Goal: Find specific page/section: Find specific page/section

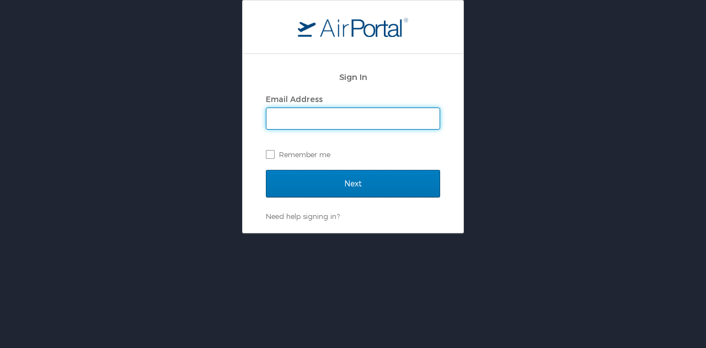
type input "[PERSON_NAME][EMAIL_ADDRESS][PERSON_NAME][DOMAIN_NAME]"
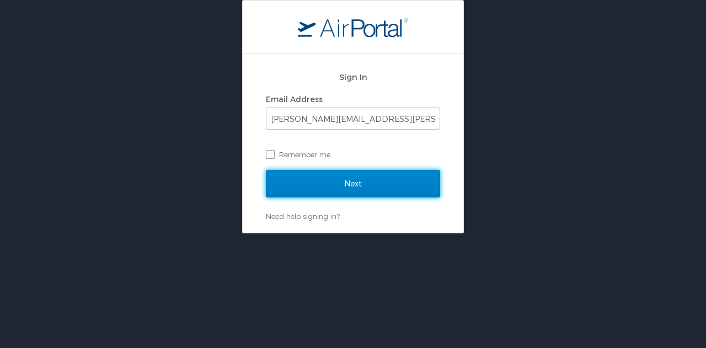
click at [356, 186] on input "Next" at bounding box center [353, 184] width 174 height 28
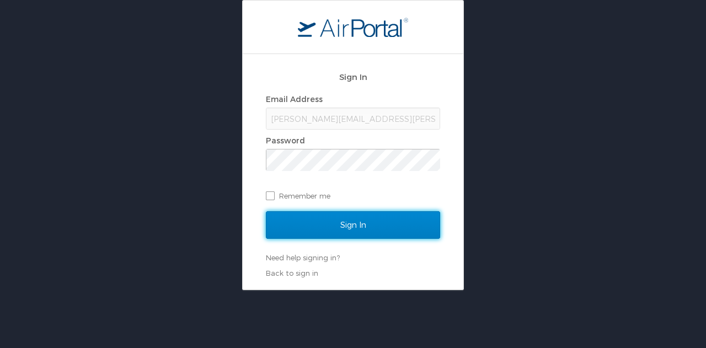
click at [363, 226] on input "Sign In" at bounding box center [353, 225] width 174 height 28
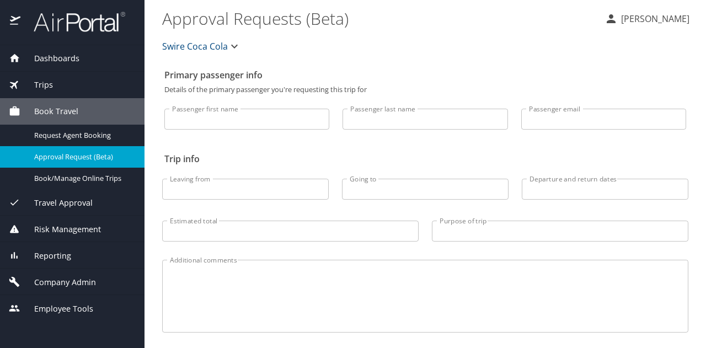
click at [54, 54] on span "Dashboards" at bounding box center [49, 58] width 59 height 12
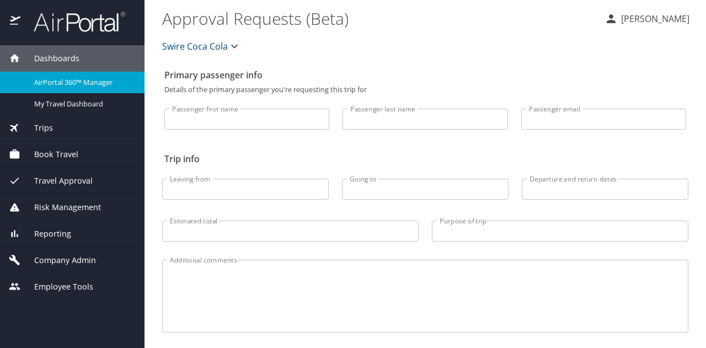
click at [79, 199] on div "Risk Management" at bounding box center [72, 207] width 144 height 26
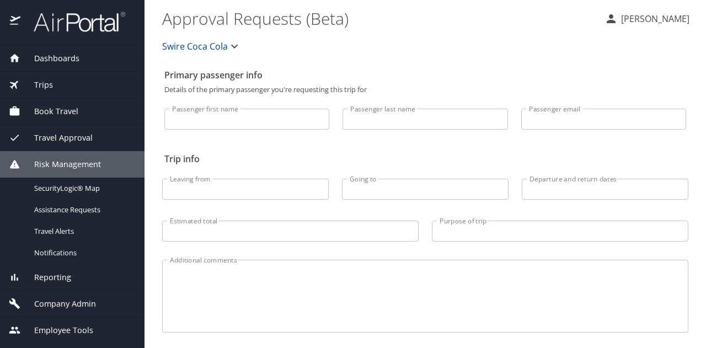
click at [55, 280] on span "Reporting" at bounding box center [45, 277] width 51 height 12
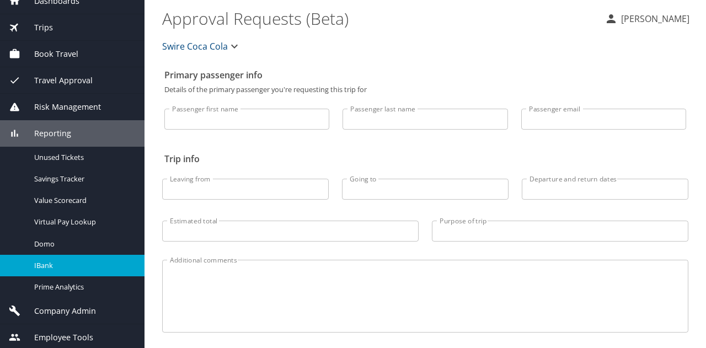
scroll to position [60, 0]
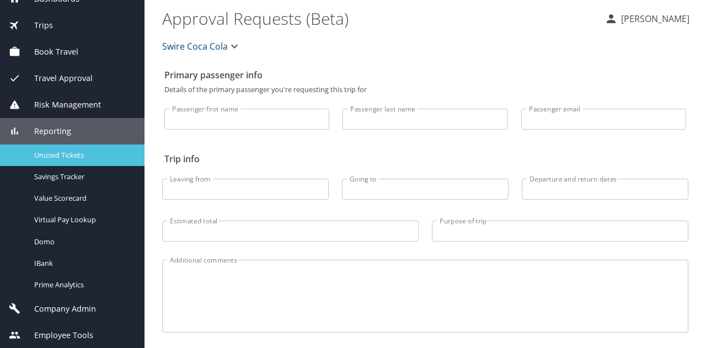
click at [63, 158] on span "Unused Tickets" at bounding box center [82, 155] width 97 height 10
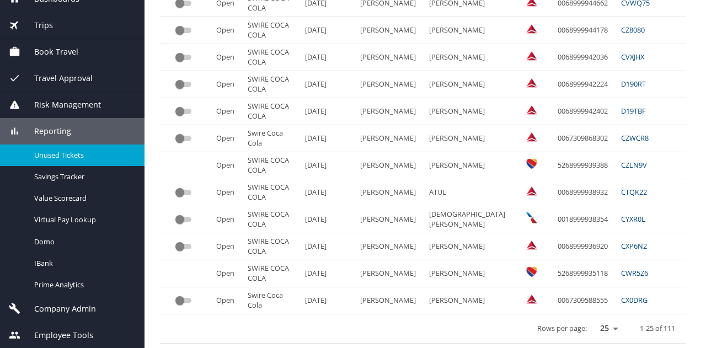
scroll to position [564, 0]
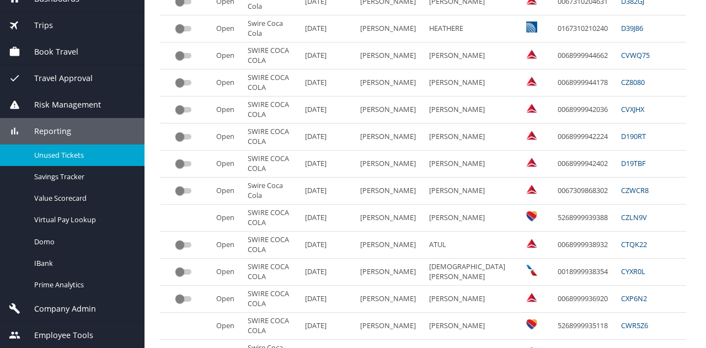
click at [463, 340] on td "FLORENTINO" at bounding box center [468, 353] width 89 height 27
